Goal: Task Accomplishment & Management: Use online tool/utility

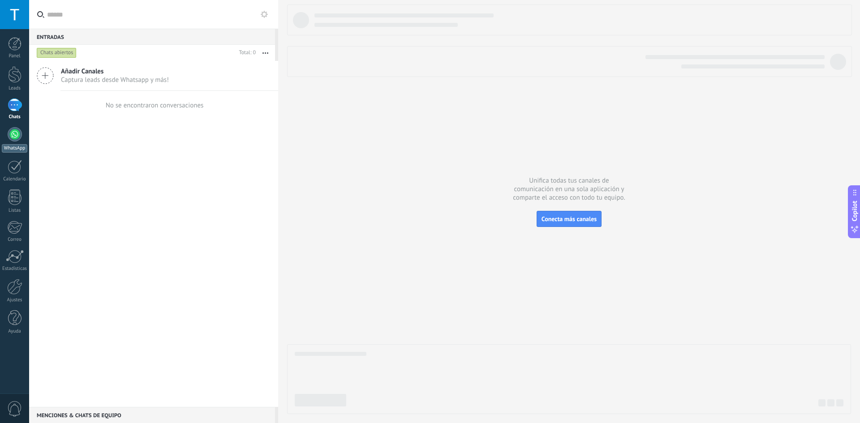
click at [20, 139] on link "WhatsApp" at bounding box center [14, 140] width 29 height 26
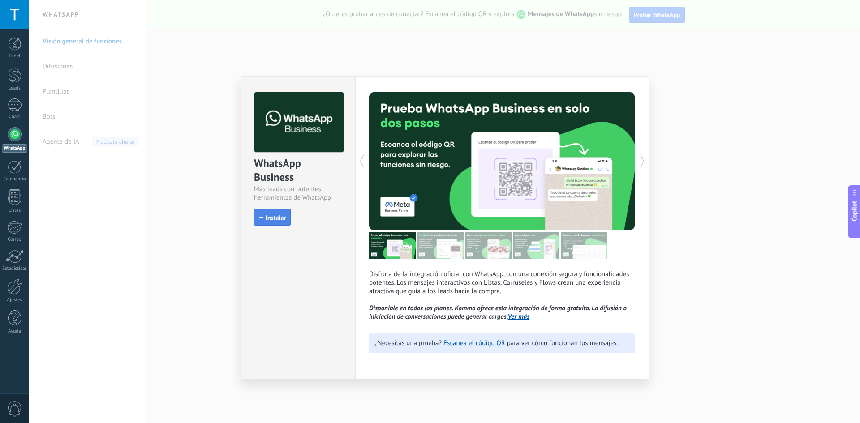
click at [272, 213] on button "Instalar" at bounding box center [272, 217] width 37 height 17
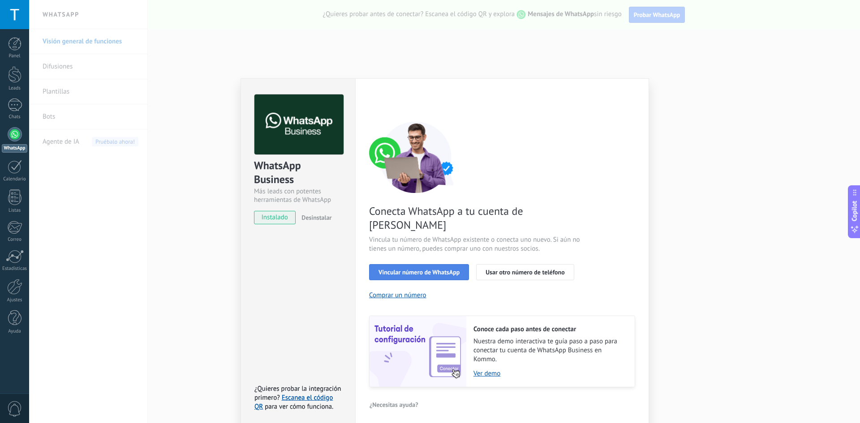
click at [453, 269] on span "Vincular número de WhatsApp" at bounding box center [418, 272] width 81 height 6
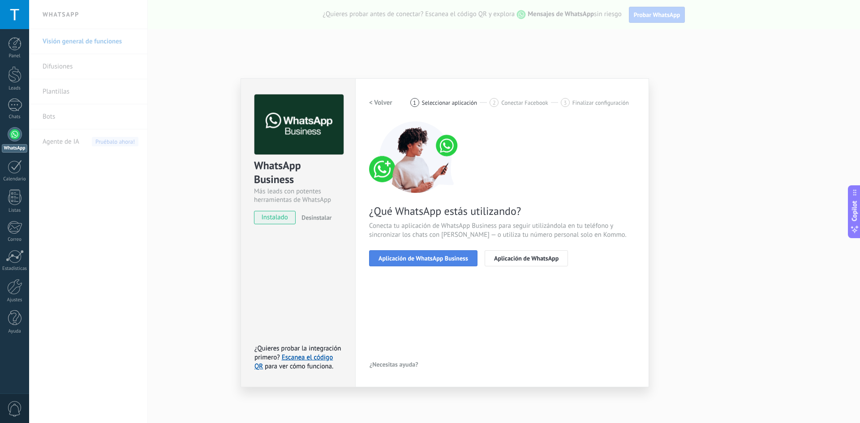
click at [453, 260] on span "Aplicación de WhatsApp Business" at bounding box center [423, 258] width 90 height 6
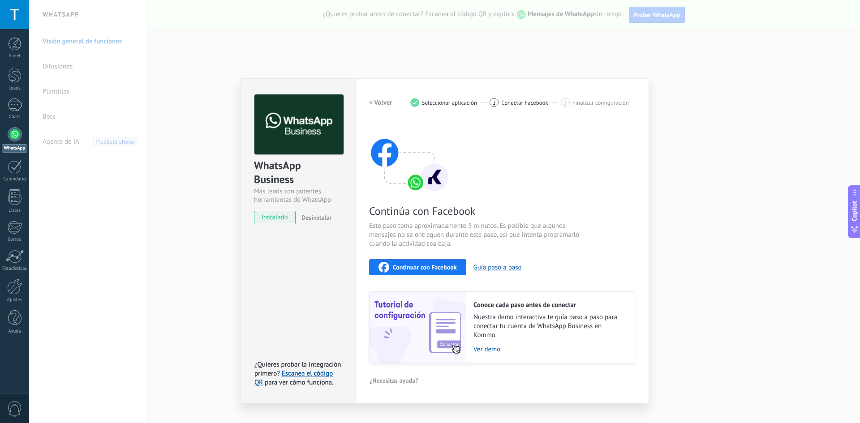
click at [449, 271] on div "Continuar con Facebook" at bounding box center [417, 267] width 78 height 11
click at [424, 266] on span "Continuar con Facebook" at bounding box center [425, 267] width 64 height 6
click at [453, 264] on span "Continuar con Facebook" at bounding box center [425, 267] width 64 height 6
click at [398, 262] on div "Continuar con Facebook" at bounding box center [417, 267] width 78 height 11
click at [453, 262] on div "Continuar con Facebook" at bounding box center [417, 267] width 78 height 11
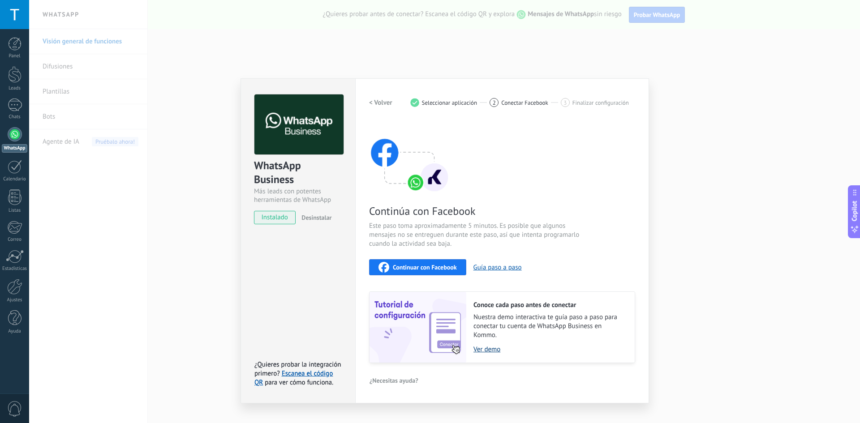
click at [484, 345] on link "Ver demo" at bounding box center [549, 349] width 152 height 9
click at [388, 267] on icon "button" at bounding box center [383, 267] width 11 height 11
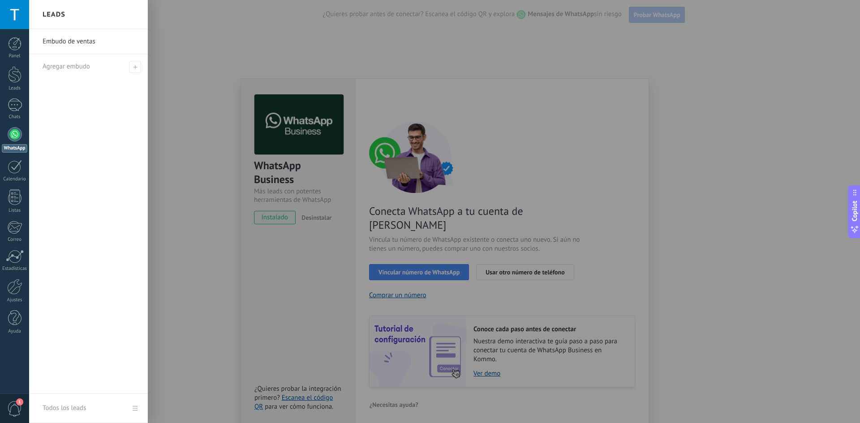
click at [397, 260] on div at bounding box center [459, 211] width 860 height 423
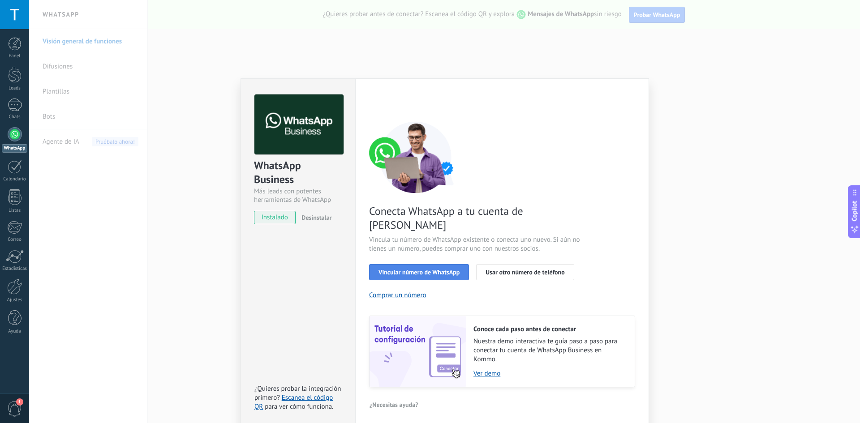
click at [400, 269] on span "Vincular número de WhatsApp" at bounding box center [418, 272] width 81 height 6
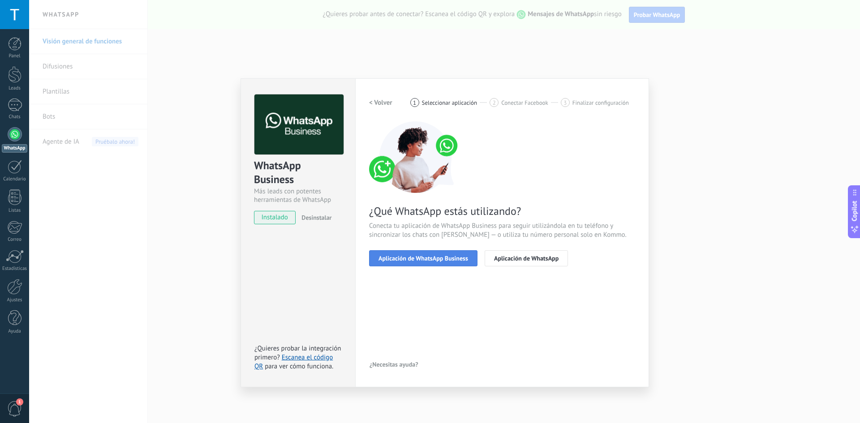
click at [398, 258] on span "Aplicación de WhatsApp Business" at bounding box center [423, 258] width 90 height 6
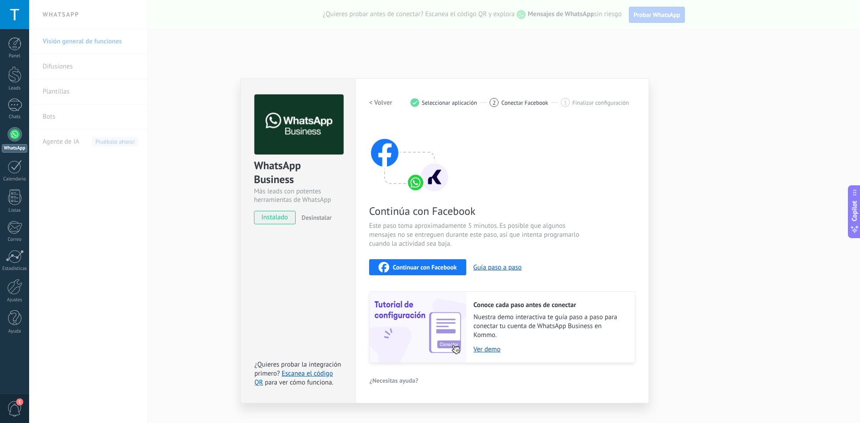
click at [399, 272] on div "Continuar con Facebook" at bounding box center [417, 267] width 78 height 11
click at [507, 266] on button "Guía paso a paso" at bounding box center [497, 267] width 48 height 9
click at [433, 269] on span "Continuar con Facebook" at bounding box center [425, 267] width 64 height 6
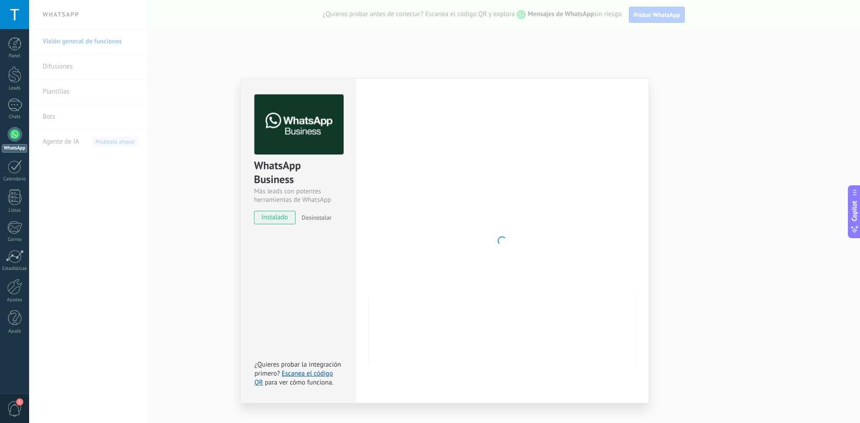
click at [552, 56] on div "WhatsApp Business Más leads con potentes herramientas de WhatsApp instalado Des…" at bounding box center [444, 211] width 830 height 423
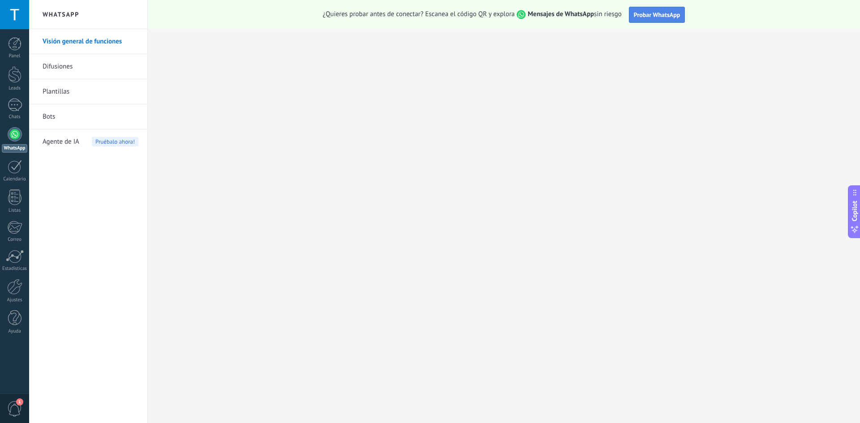
click at [651, 13] on span "Probar WhatsApp" at bounding box center [656, 15] width 47 height 8
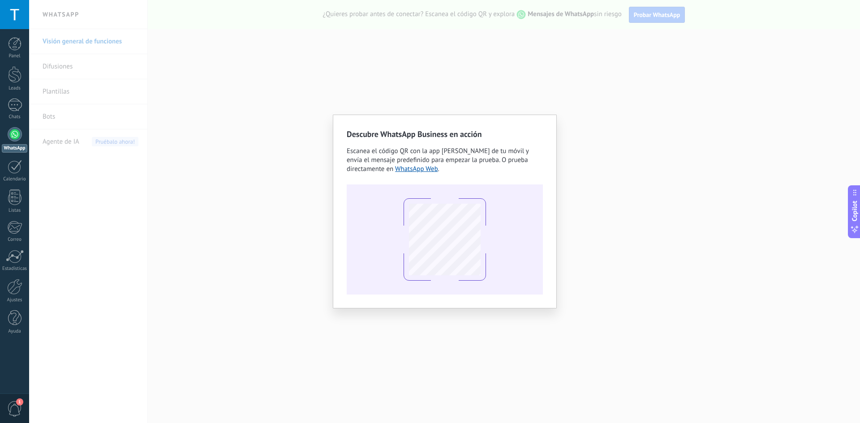
click at [308, 227] on div "Descubre WhatsApp Business en acción Escanea el código QR con la app [PERSON_NA…" at bounding box center [444, 211] width 830 height 423
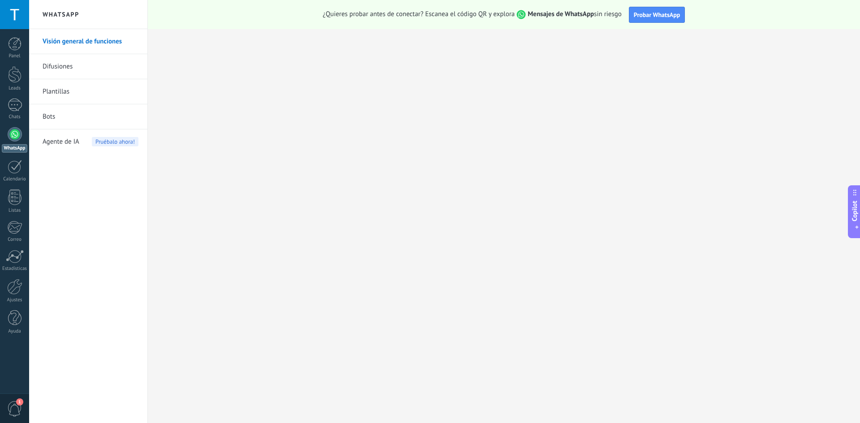
click at [859, 210] on button "Copilot" at bounding box center [853, 211] width 13 height 53
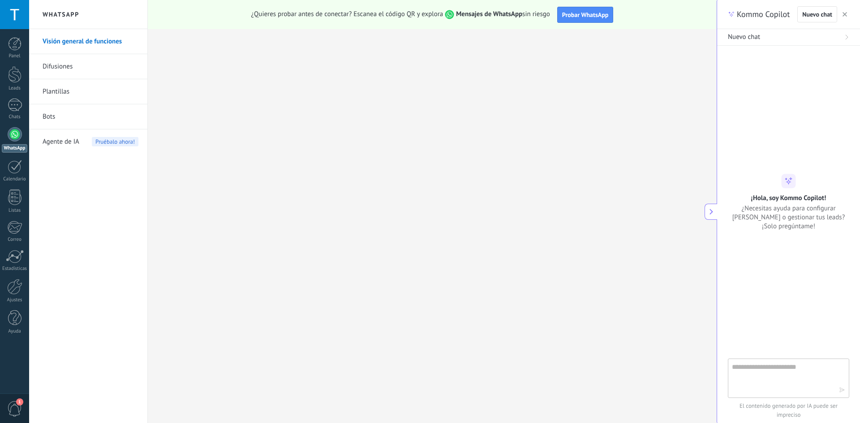
click at [762, 365] on textarea at bounding box center [782, 378] width 101 height 32
type textarea "**********"
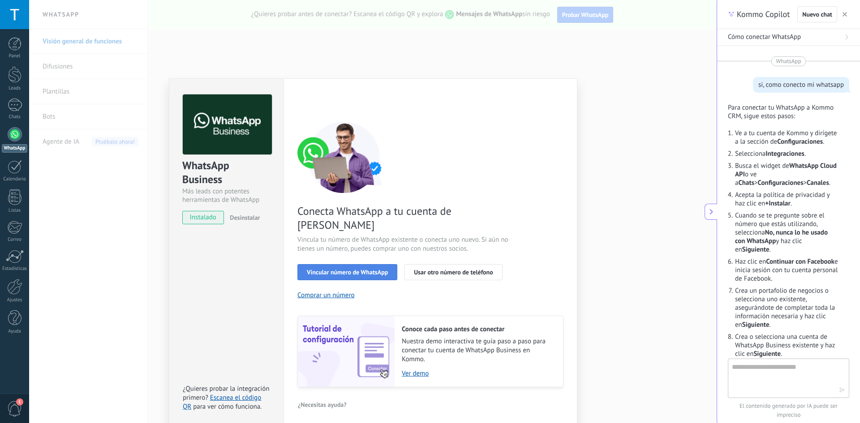
scroll to position [394, 0]
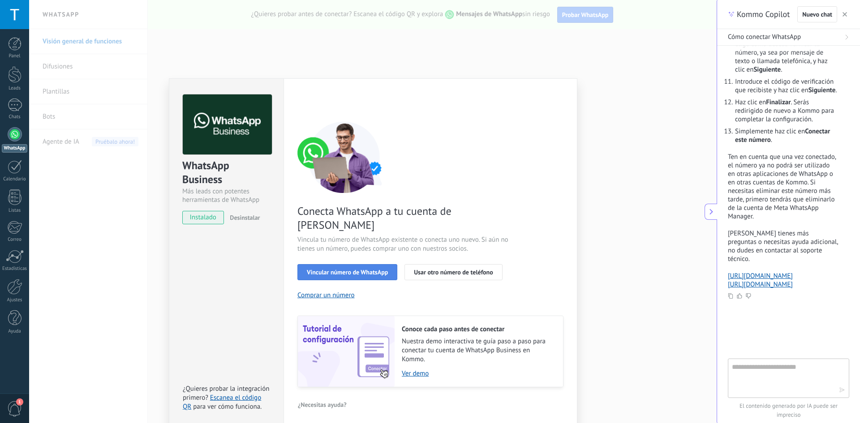
click at [320, 264] on button "Vincular número de WhatsApp" at bounding box center [347, 272] width 100 height 16
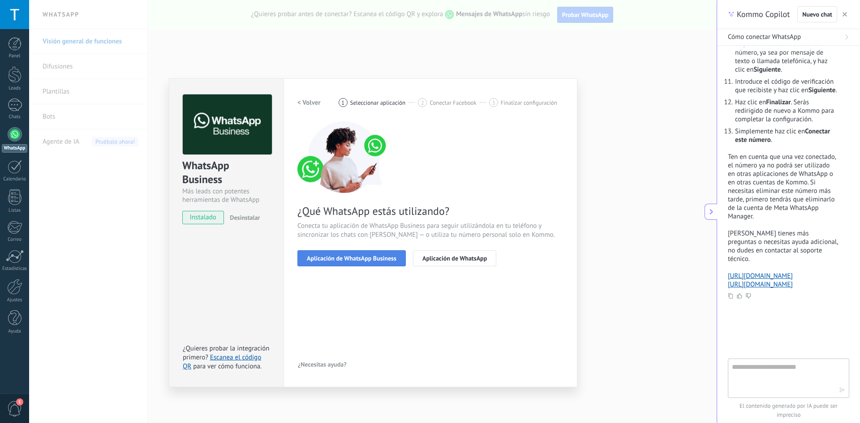
click at [314, 255] on span "Aplicación de WhatsApp Business" at bounding box center [352, 258] width 90 height 6
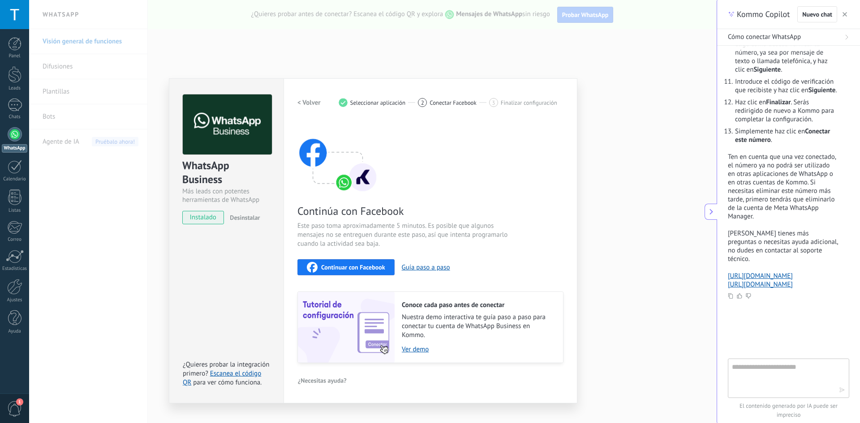
click at [313, 270] on icon "button" at bounding box center [312, 267] width 11 height 11
